Goal: Task Accomplishment & Management: Complete application form

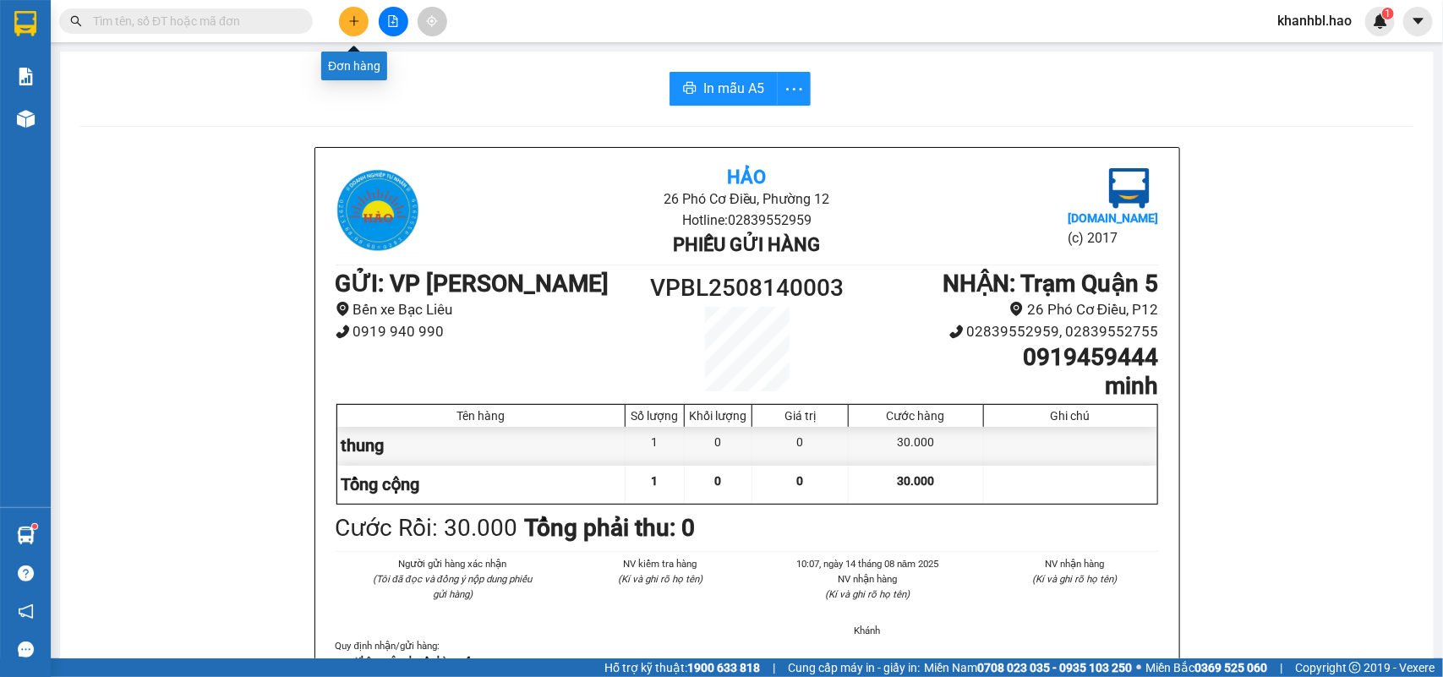
click at [358, 28] on button at bounding box center [354, 22] width 30 height 30
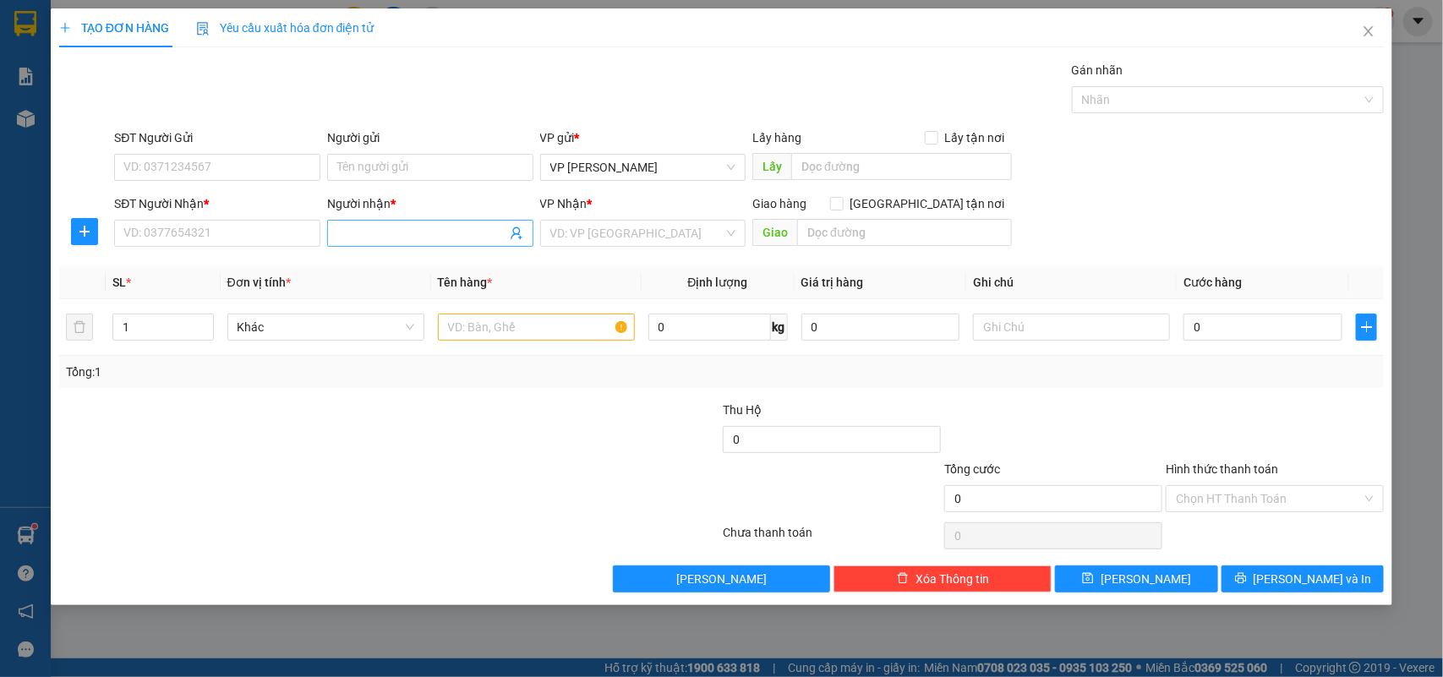
click at [352, 238] on input "Người nhận *" at bounding box center [421, 233] width 169 height 19
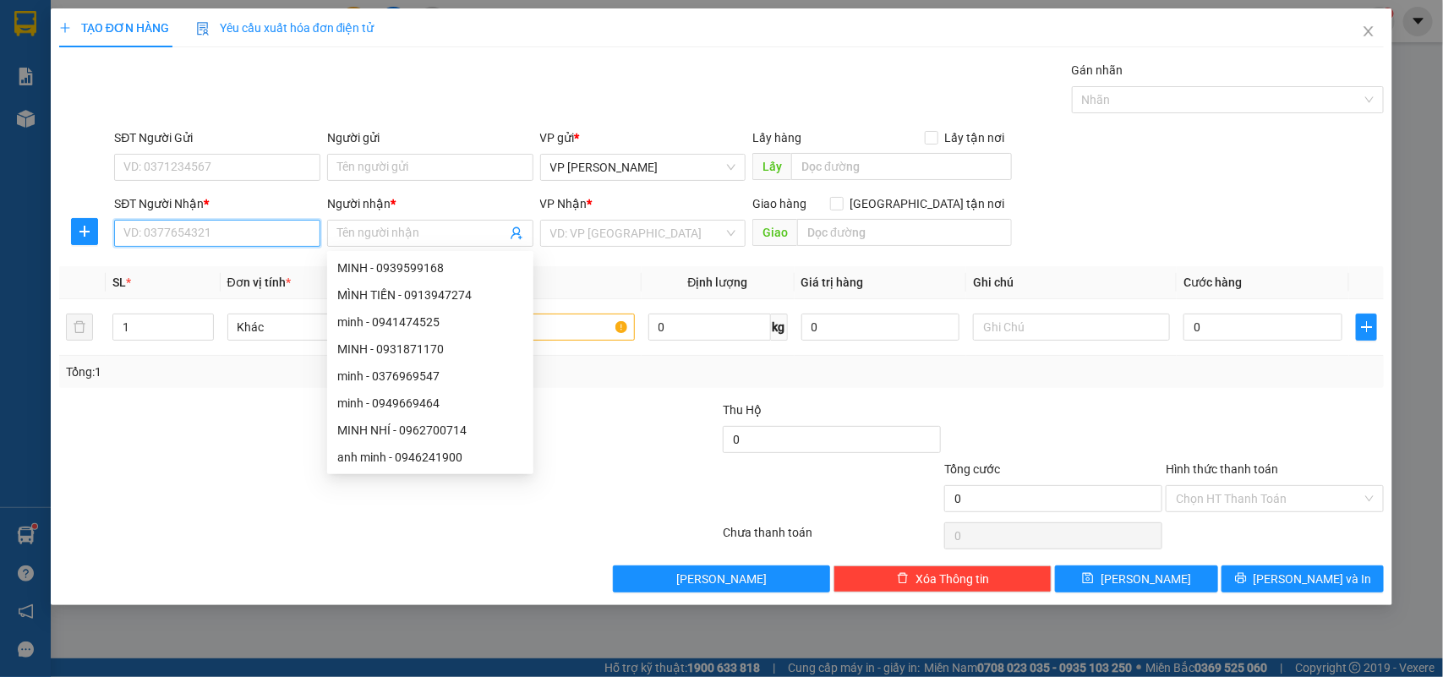
click at [284, 224] on input "SĐT Người Nhận *" at bounding box center [217, 233] width 206 height 27
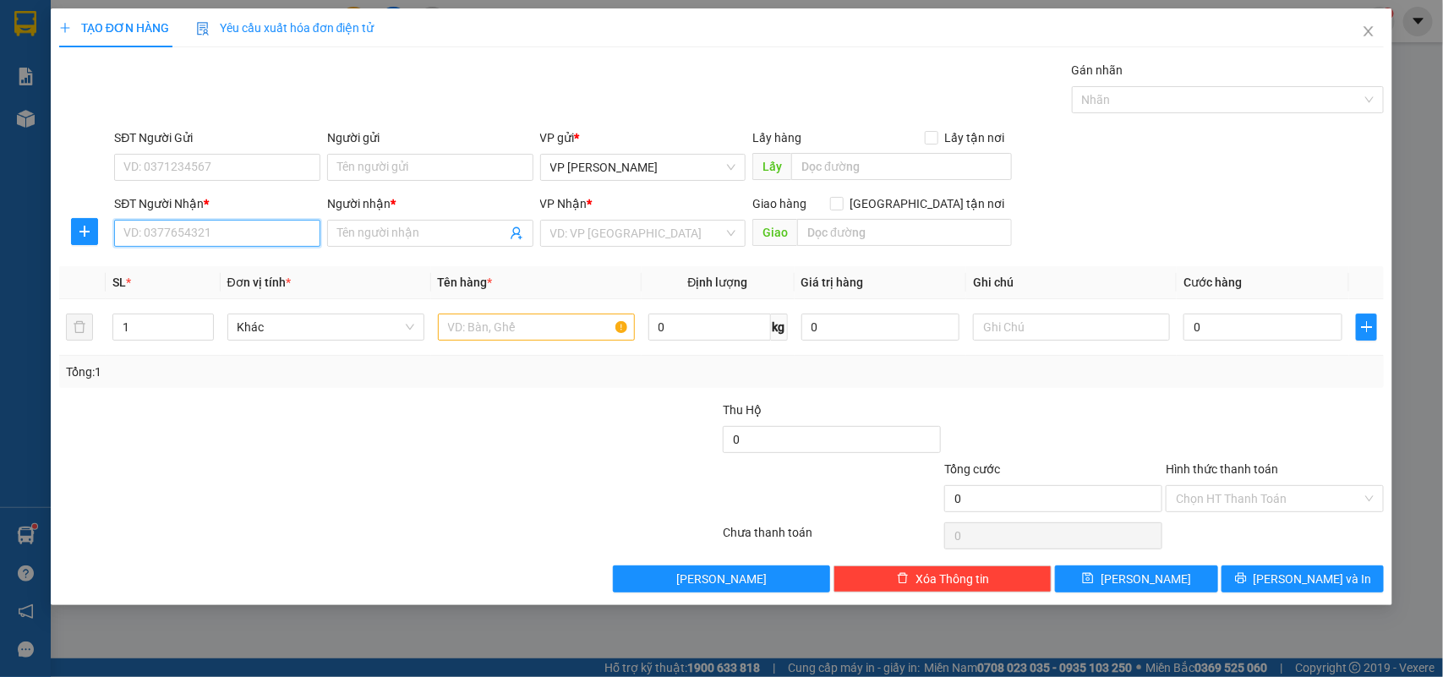
click at [167, 242] on input "SĐT Người Nhận *" at bounding box center [217, 233] width 206 height 27
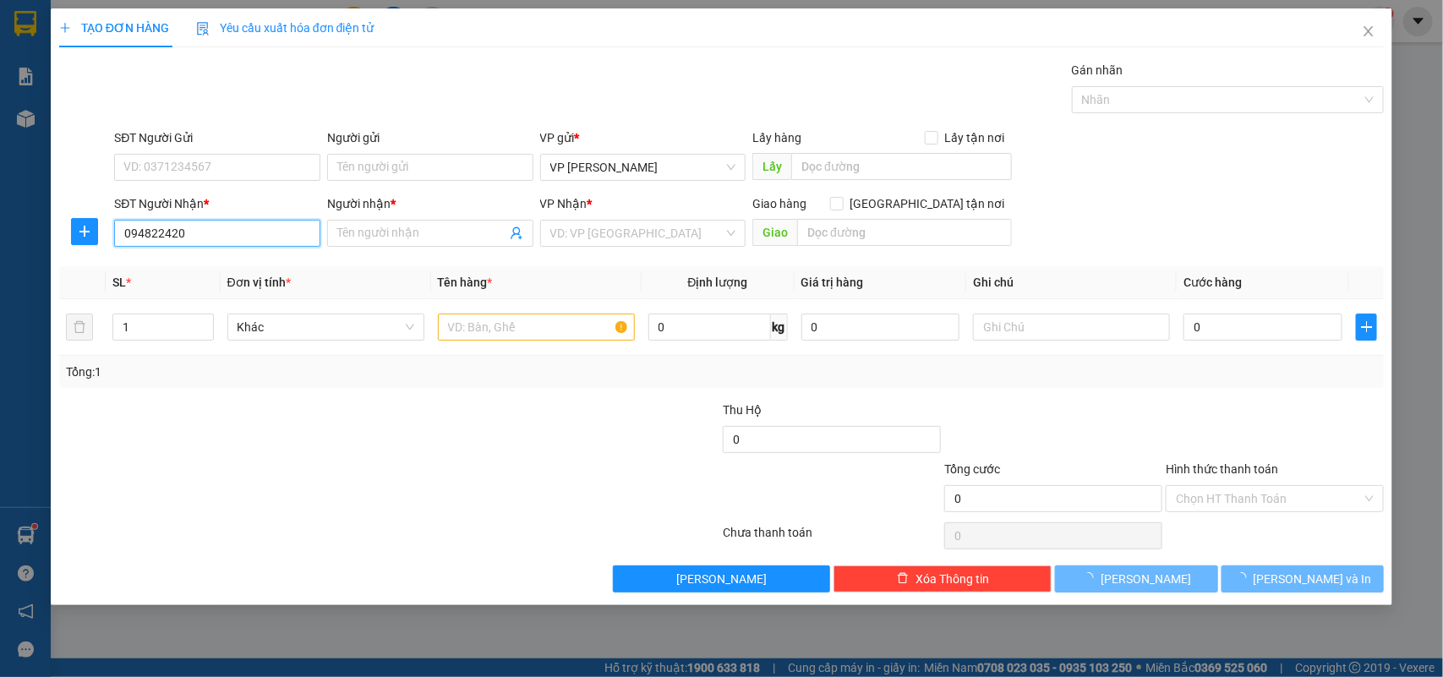
type input "0948224206"
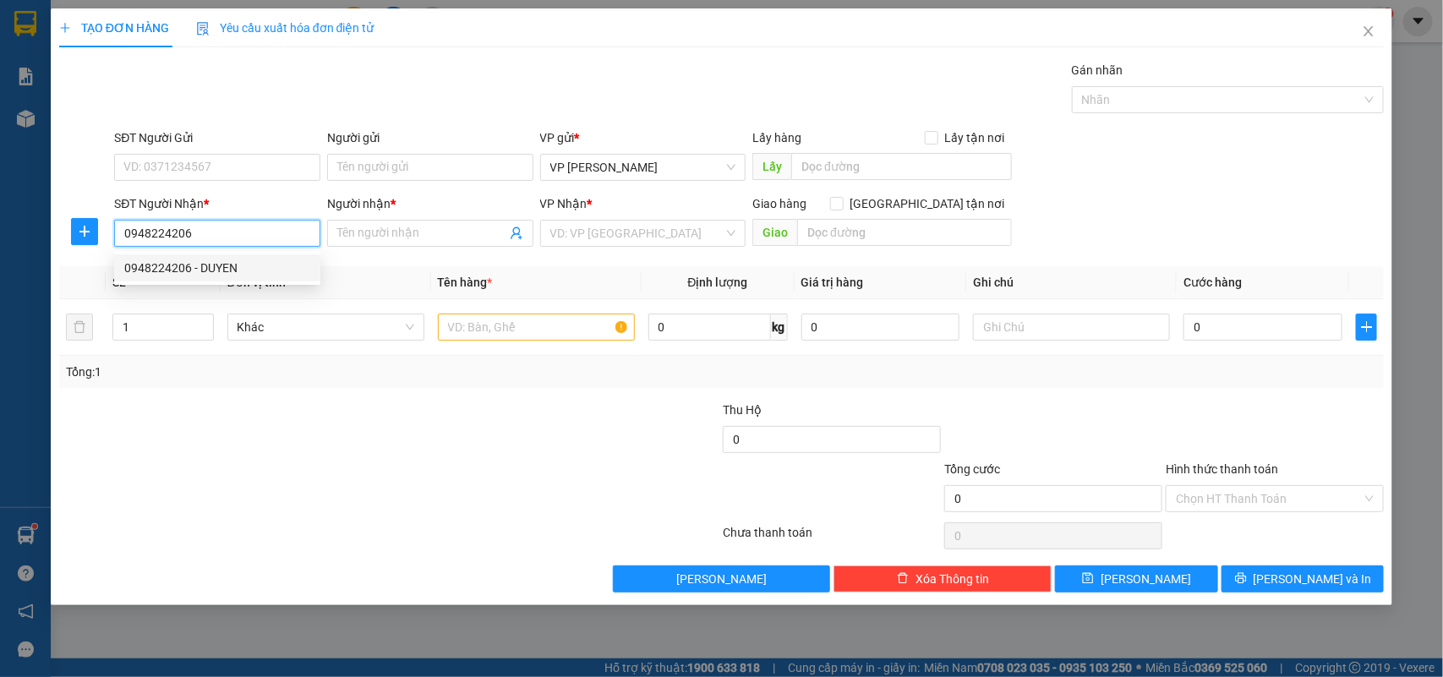
drag, startPoint x: 216, startPoint y: 266, endPoint x: 247, endPoint y: 259, distance: 32.2
click at [216, 266] on div "0948224206 - DUYEN" at bounding box center [217, 268] width 186 height 19
type input "DUYEN"
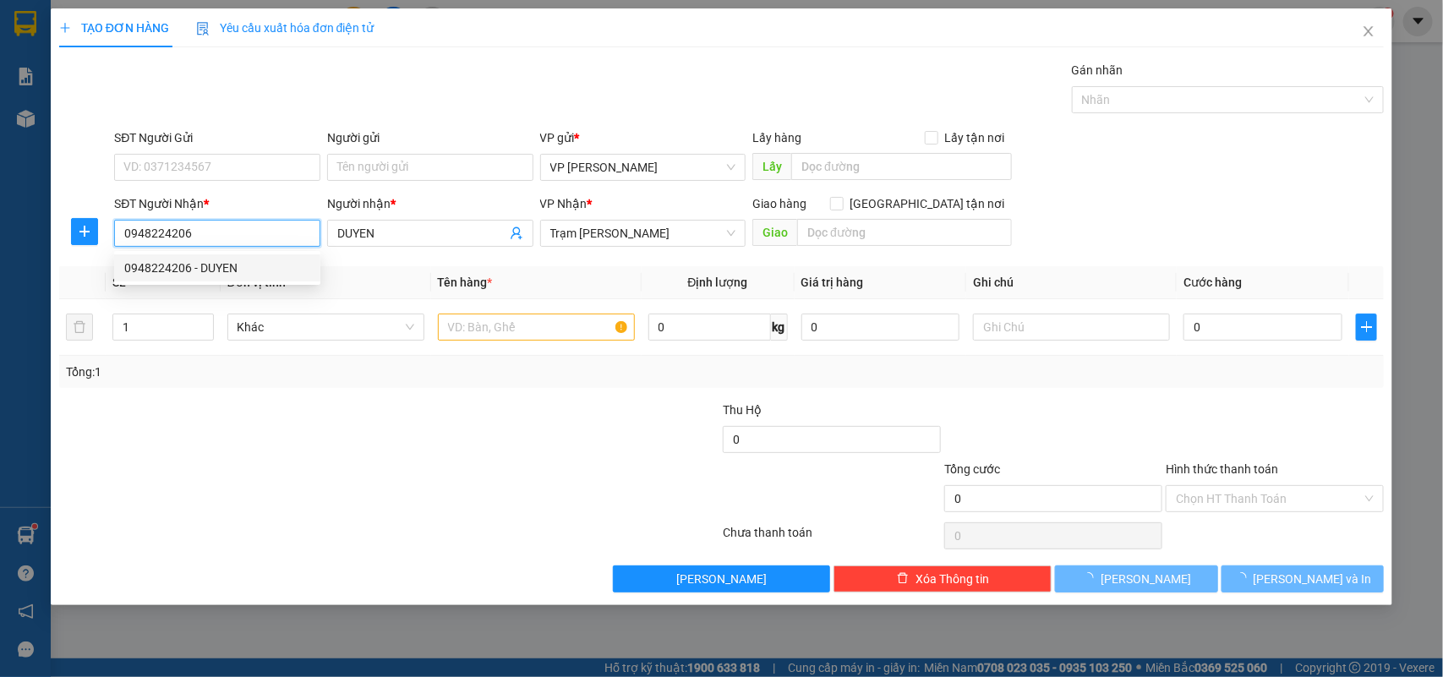
type input "30.000"
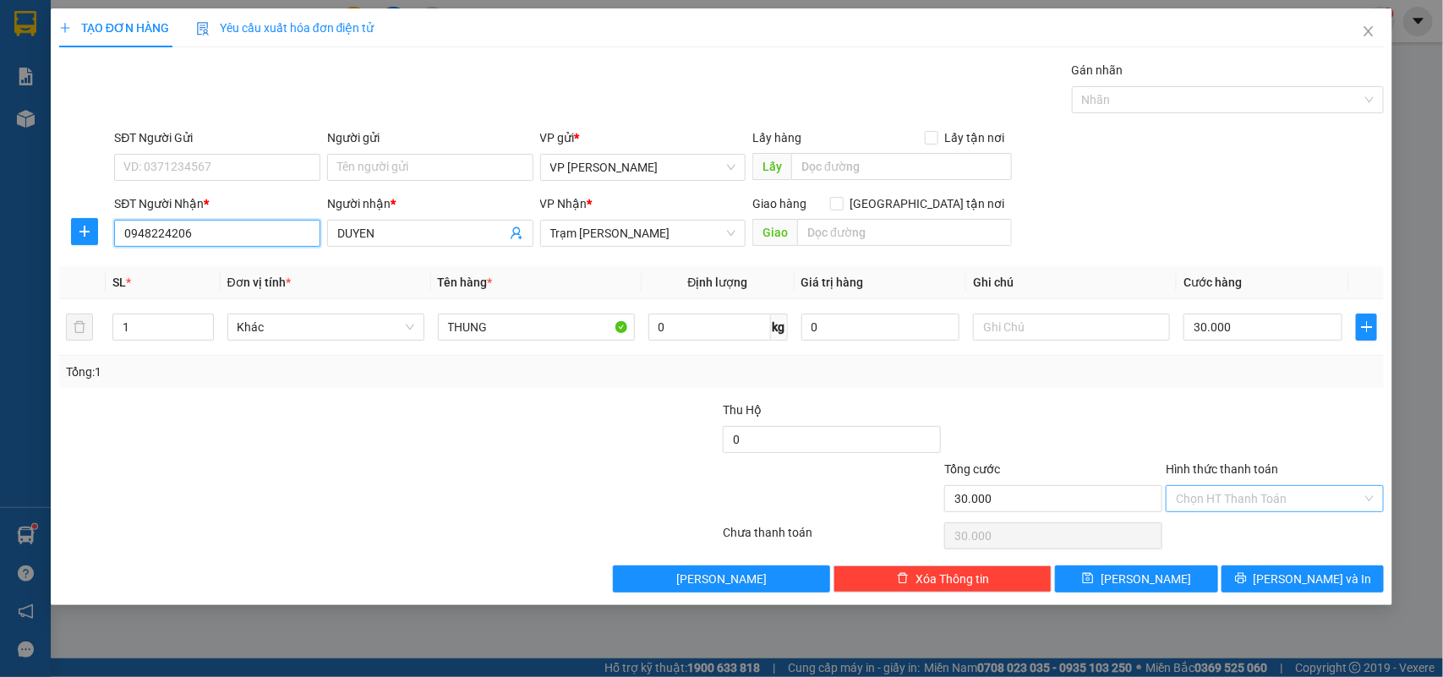
type input "0948224206"
click at [1261, 496] on input "Hình thức thanh toán" at bounding box center [1269, 498] width 186 height 25
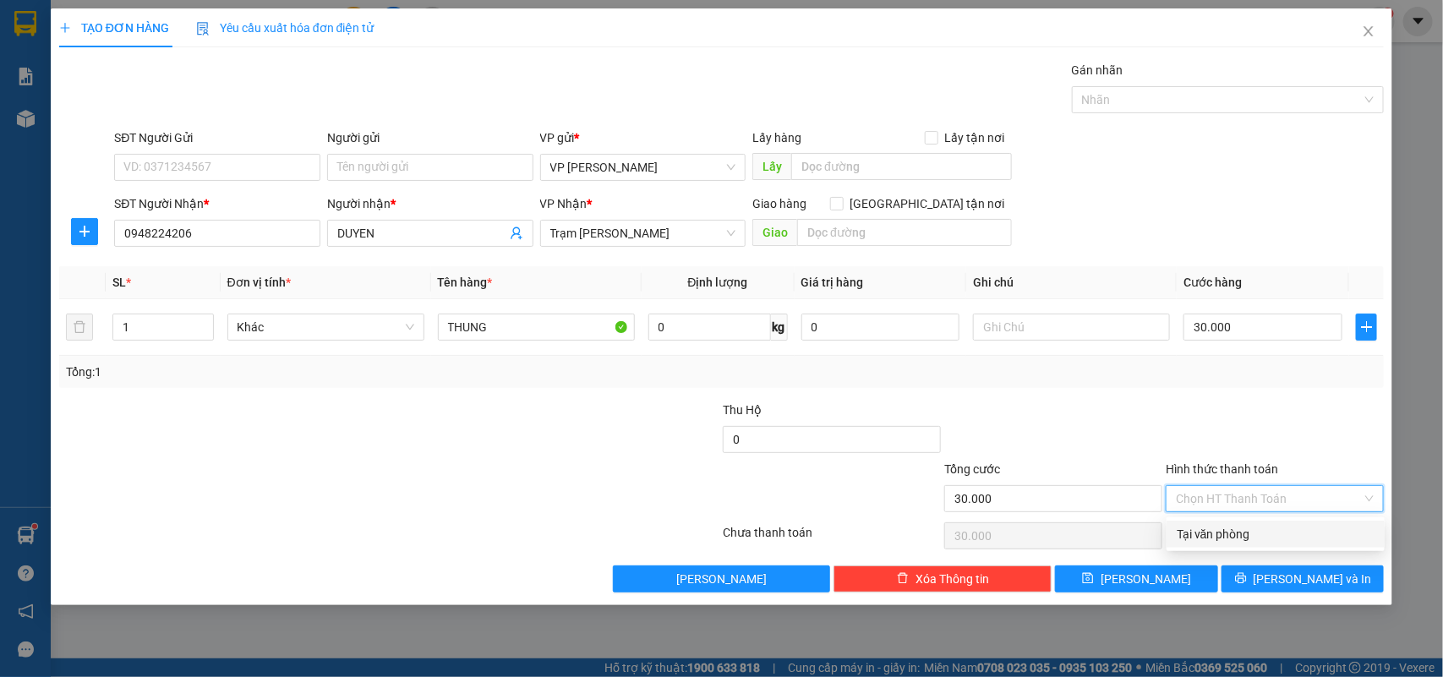
click at [1249, 531] on div "Tại văn phòng" at bounding box center [1276, 534] width 198 height 19
type input "0"
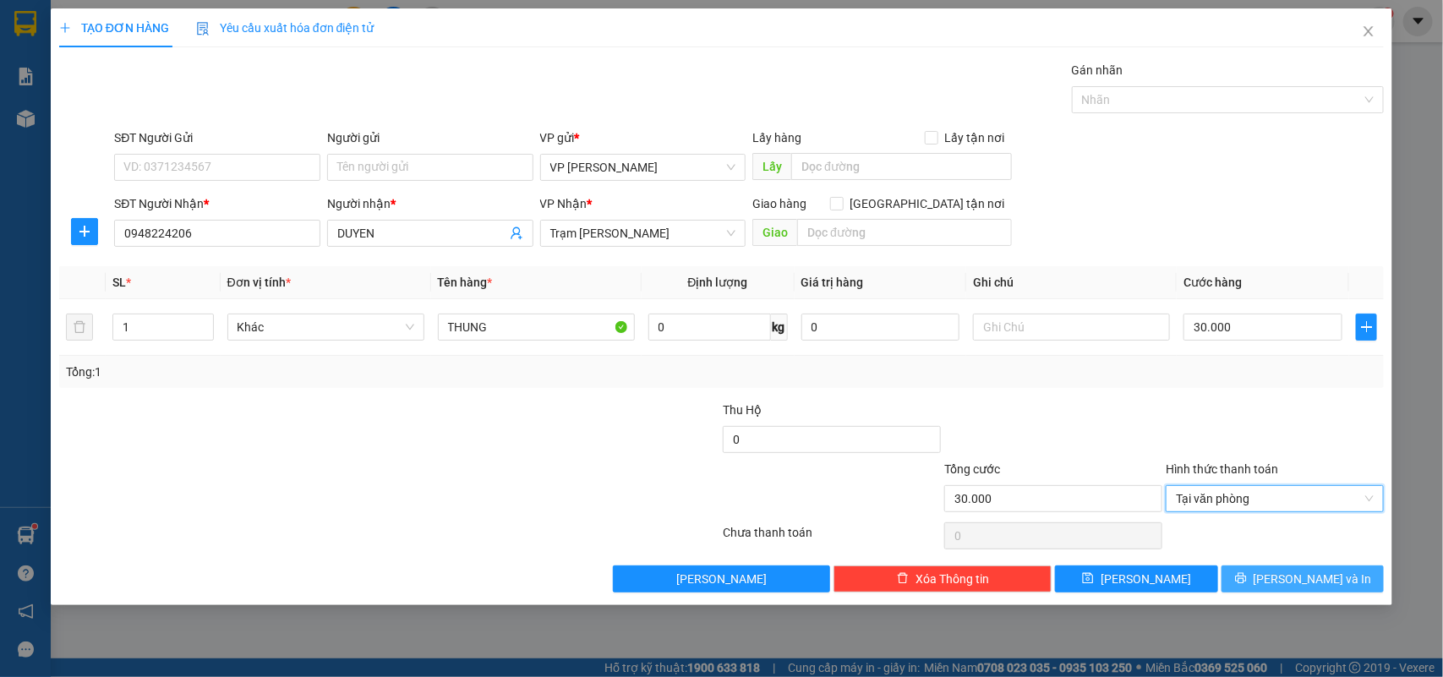
click at [1246, 583] on icon "printer" at bounding box center [1240, 578] width 11 height 11
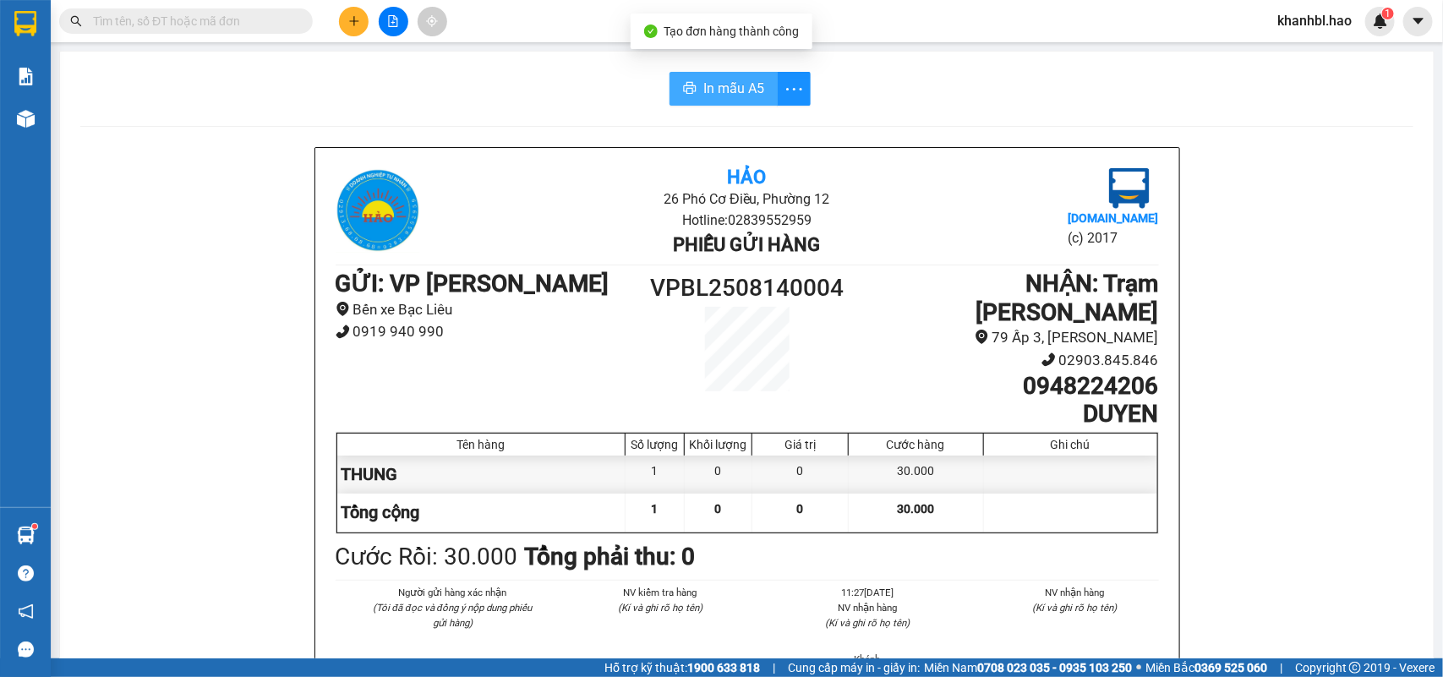
click at [729, 95] on span "In mẫu A5" at bounding box center [733, 88] width 61 height 21
